Goal: Check status: Check status

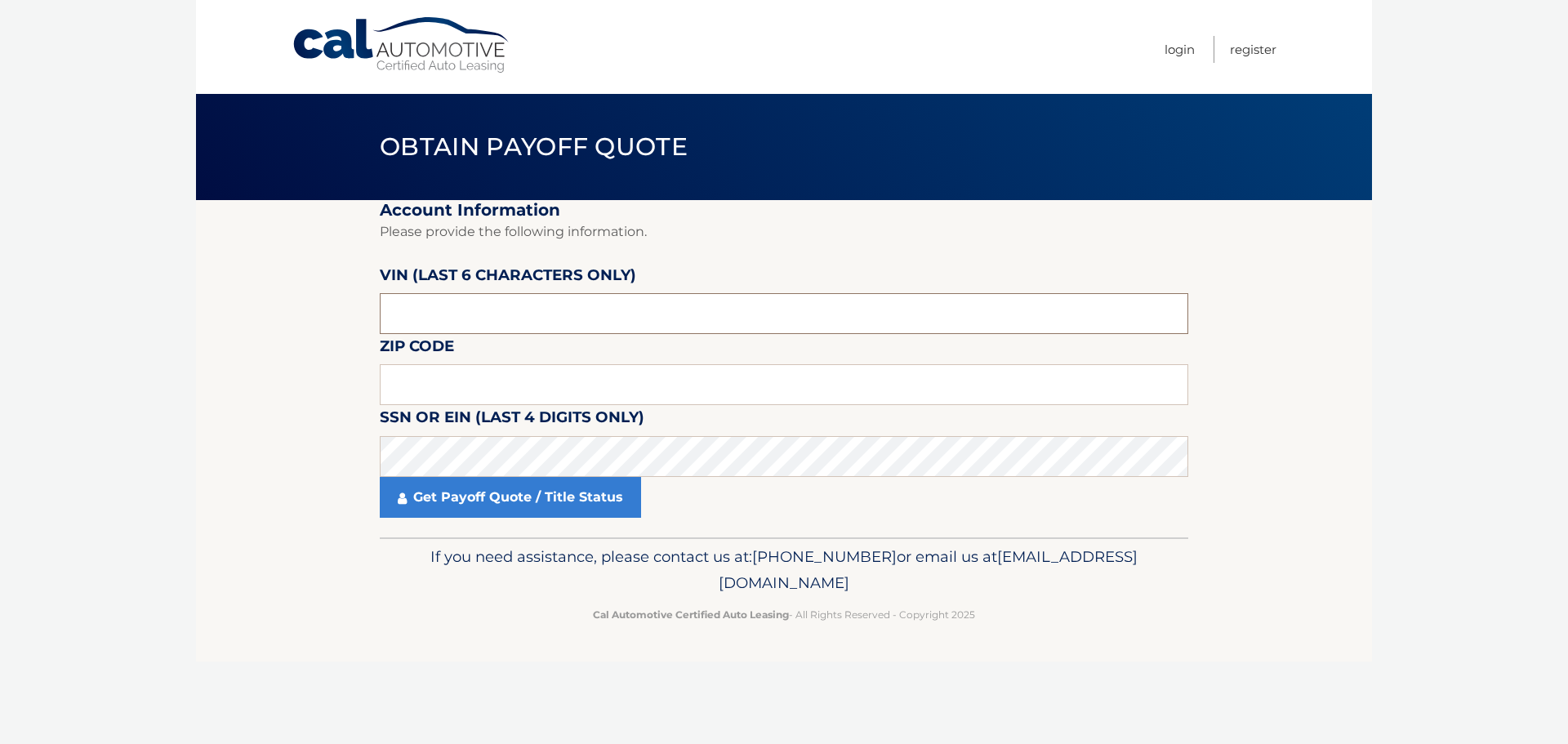
click at [598, 299] on input "text" at bounding box center [784, 313] width 809 height 40
type input "017110"
click at [549, 367] on input "text" at bounding box center [784, 384] width 809 height 40
type input "11722"
click at [416, 428] on label "SSN or EIN (last 4 digits only)" at bounding box center [512, 420] width 265 height 31
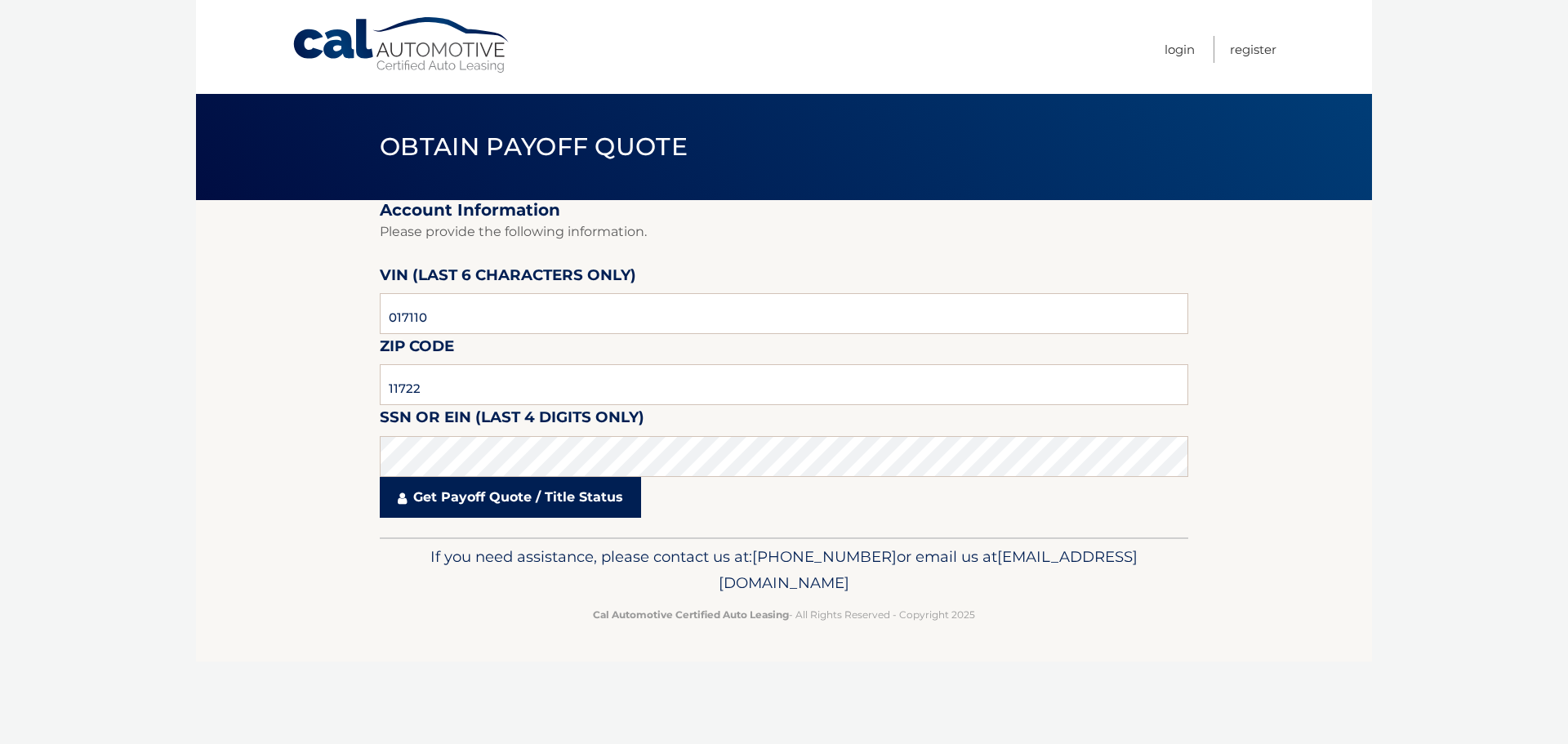
click at [473, 493] on link "Get Payoff Quote / Title Status" at bounding box center [511, 497] width 262 height 40
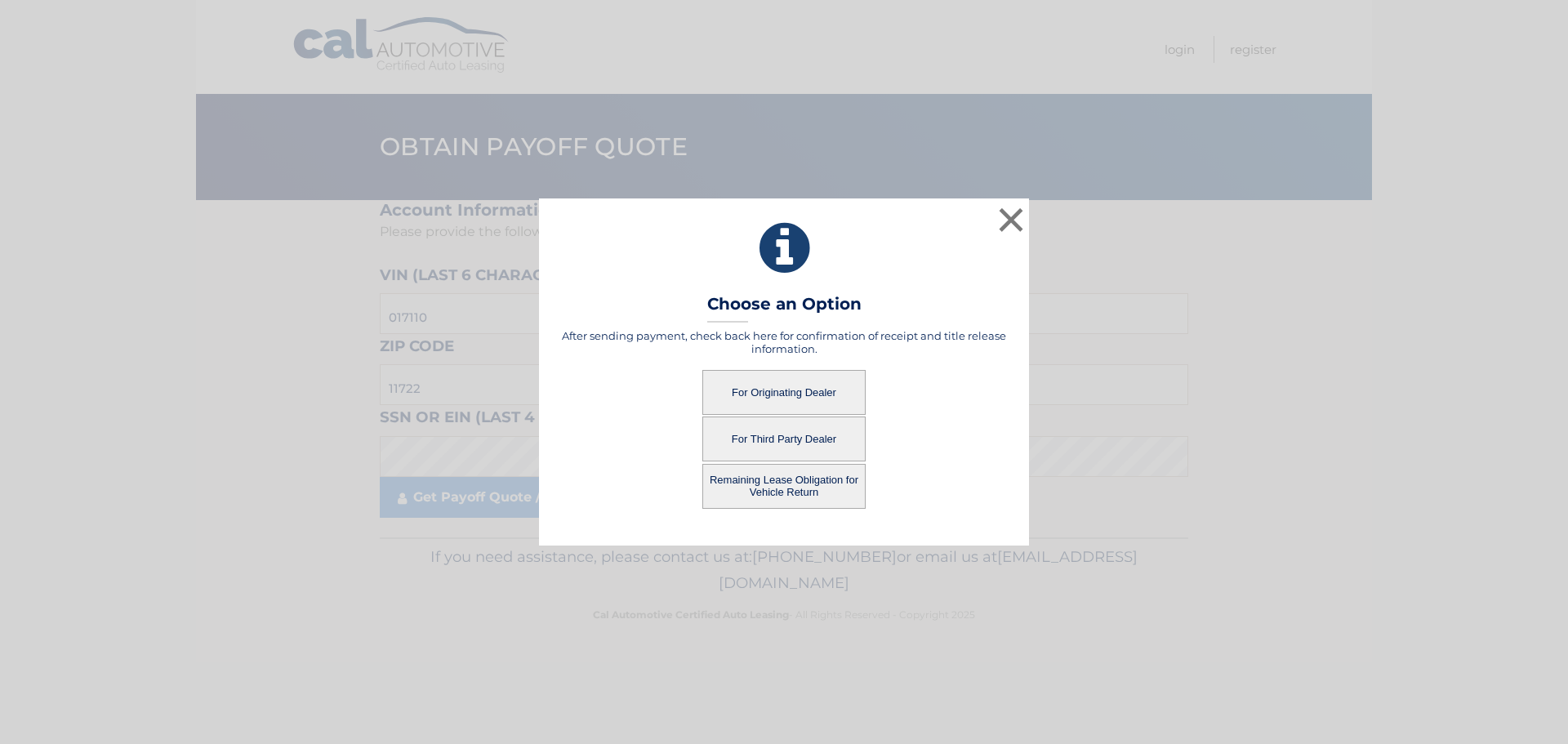
click at [766, 386] on button "For Originating Dealer" at bounding box center [784, 393] width 163 height 45
click at [819, 389] on button "For Originating Dealer" at bounding box center [784, 393] width 163 height 45
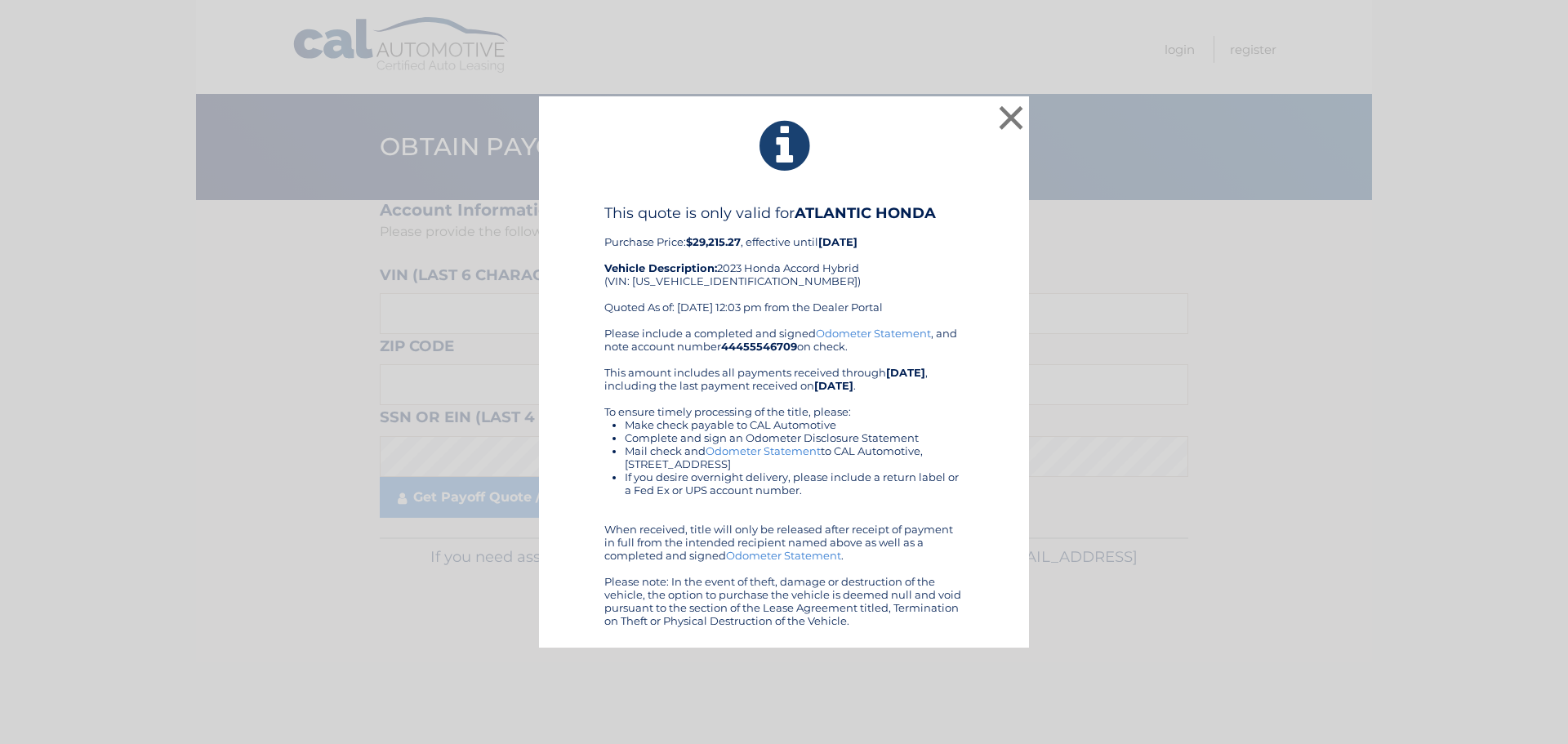
drag, startPoint x: 751, startPoint y: 134, endPoint x: 893, endPoint y: 620, distance: 506.3
click at [880, 634] on div "× This quote is only valid for ATLANTIC HONDA Purchase Price: $29,215.27 , effe…" at bounding box center [784, 372] width 490 height 552
click at [969, 165] on icon at bounding box center [784, 147] width 449 height 59
click at [882, 341] on div "Please include a completed and signed Odometer Statement , and note account num…" at bounding box center [784, 476] width 359 height 300
click at [882, 337] on link "Odometer Statement" at bounding box center [873, 333] width 115 height 13
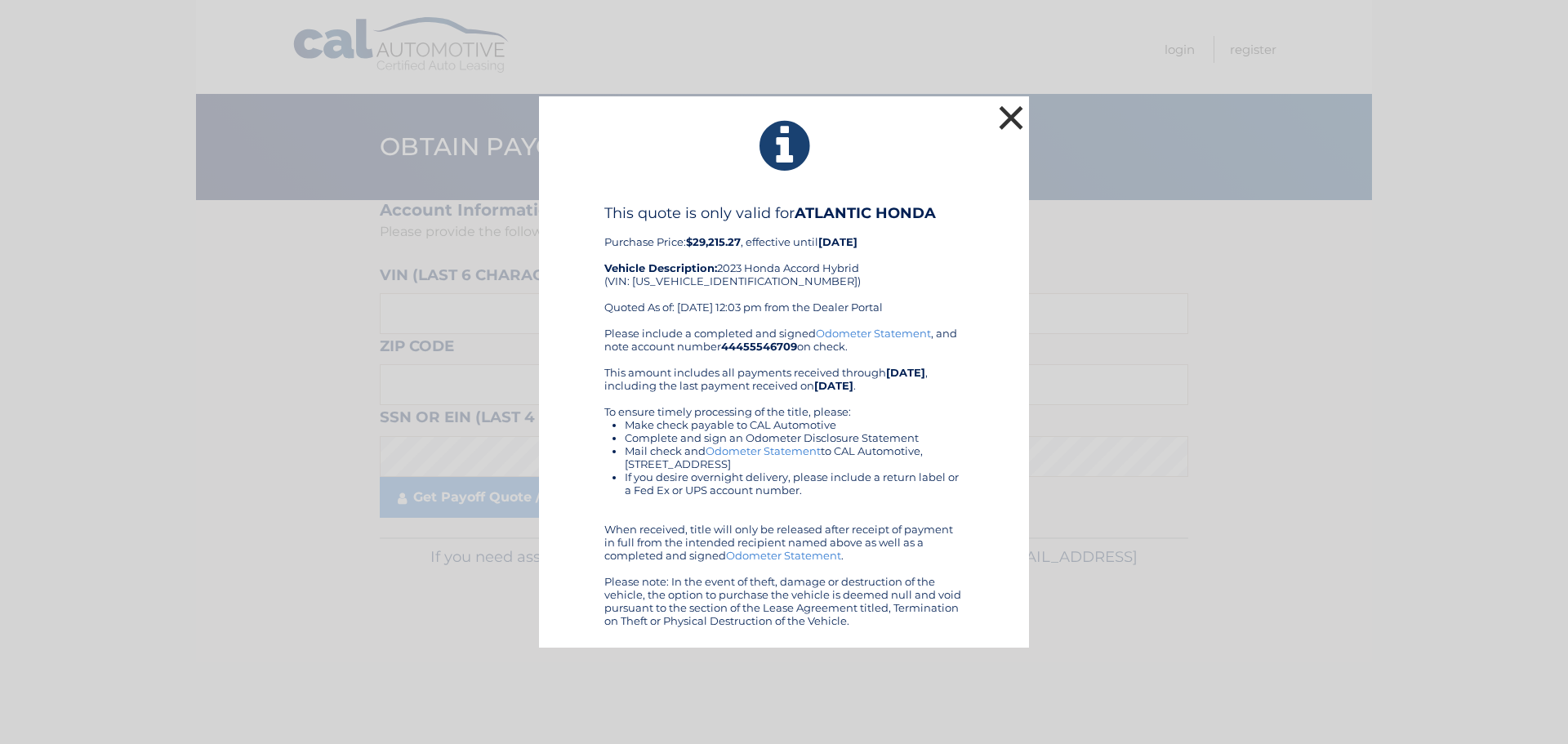
click at [1025, 117] on button "×" at bounding box center [1011, 117] width 32 height 32
